Goal: Task Accomplishment & Management: Manage account settings

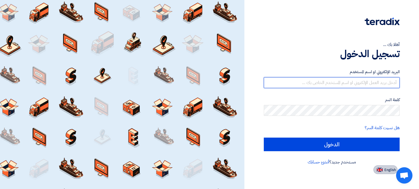
type input "[EMAIL_ADDRESS][DOMAIN_NAME]"
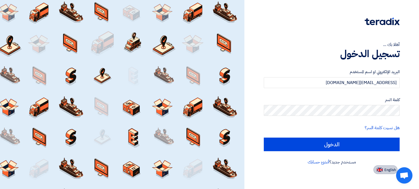
click at [393, 171] on span "English" at bounding box center [389, 170] width 11 height 4
type input "Sign in"
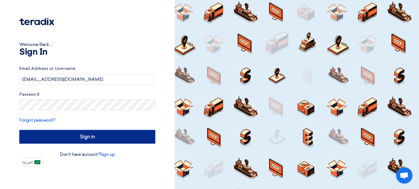
click at [84, 138] on input "Sign in" at bounding box center [87, 137] width 136 height 14
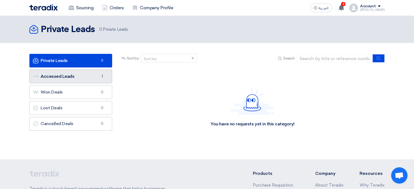
click at [92, 79] on link "Accessed Leads Accessed Leads 1" at bounding box center [70, 77] width 83 height 14
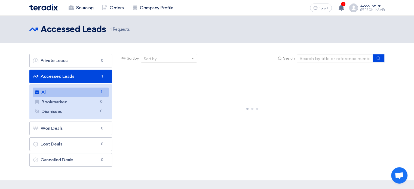
click at [95, 92] on link "All All 1" at bounding box center [71, 92] width 76 height 9
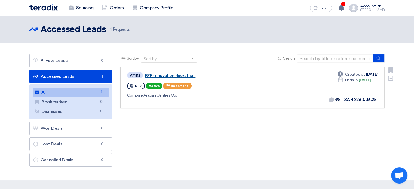
click at [183, 76] on link "RFP-Innovation Hackathon" at bounding box center [213, 75] width 136 height 5
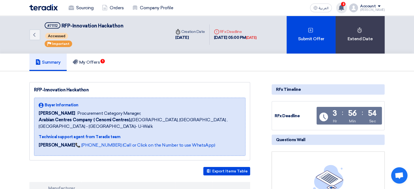
click at [344, 7] on app-header-notification-menu "3 A request has been edited! - "RFP-Innovation Hackathon ". 1 minutes ago A req…" at bounding box center [341, 7] width 15 height 11
click at [344, 7] on icon at bounding box center [342, 8] width 6 height 6
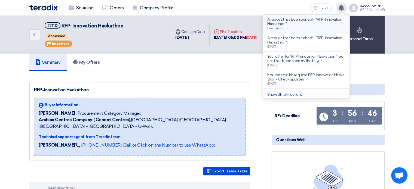
click at [315, 21] on p "A request has been edited! - "RFP-Innovation Hackathon "." at bounding box center [307, 21] width 78 height 9
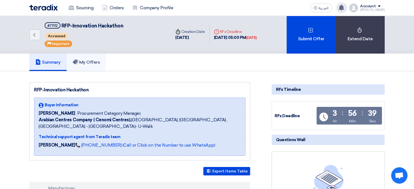
click at [99, 61] on h5 "My Offers" at bounding box center [87, 62] width 28 height 5
